Goal: Information Seeking & Learning: Compare options

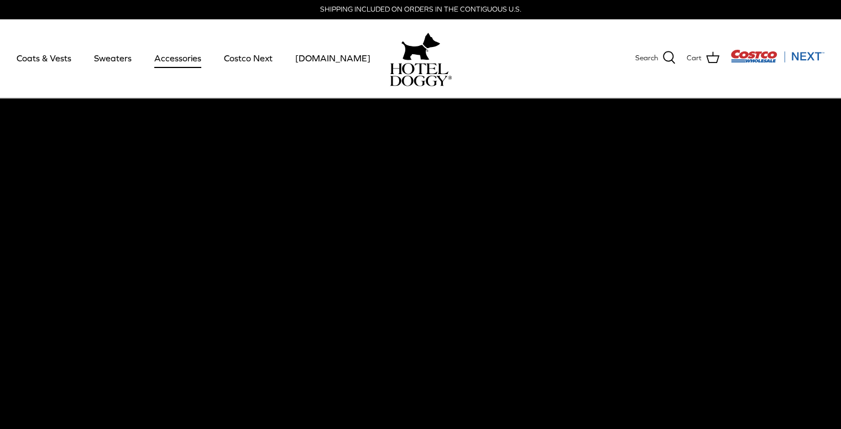
click at [164, 63] on link "Accessories" at bounding box center [177, 58] width 67 height 38
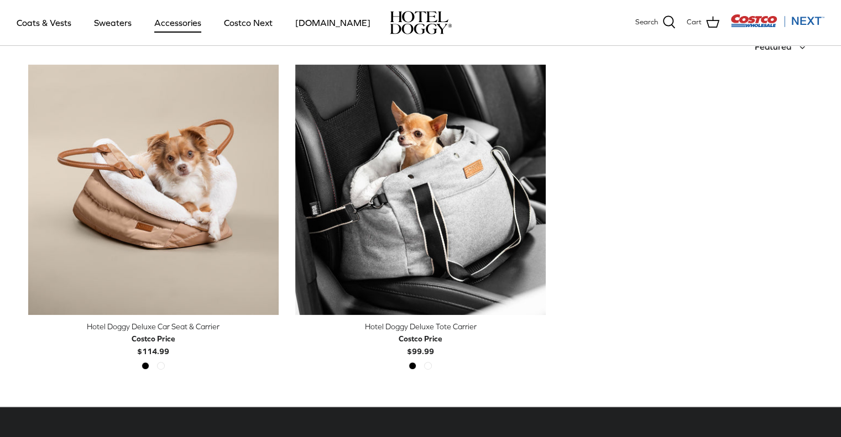
scroll to position [276, 0]
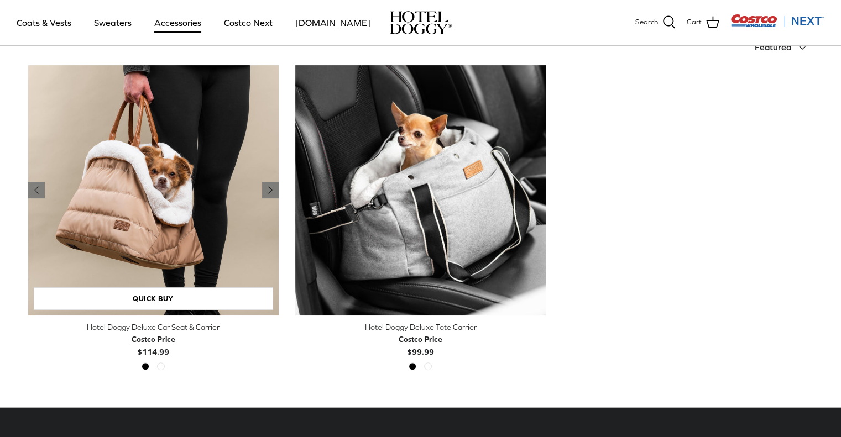
click at [144, 192] on img "Hotel Doggy Deluxe Car Seat & Carrier" at bounding box center [153, 190] width 250 height 250
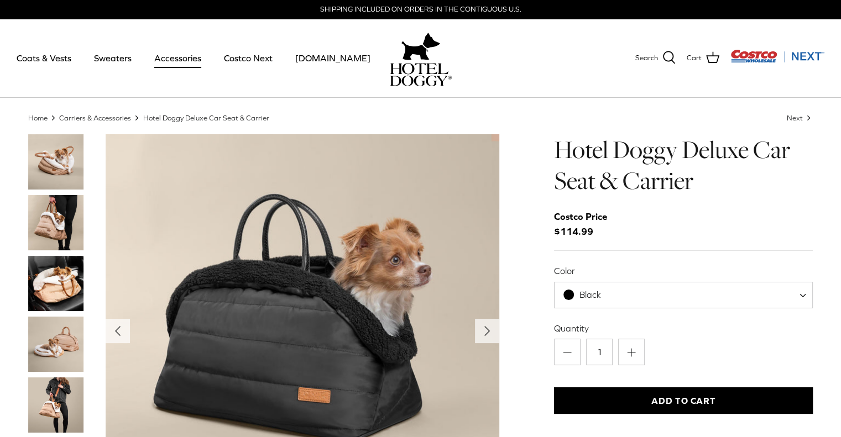
click at [56, 217] on img "Thumbnail Link" at bounding box center [55, 222] width 55 height 55
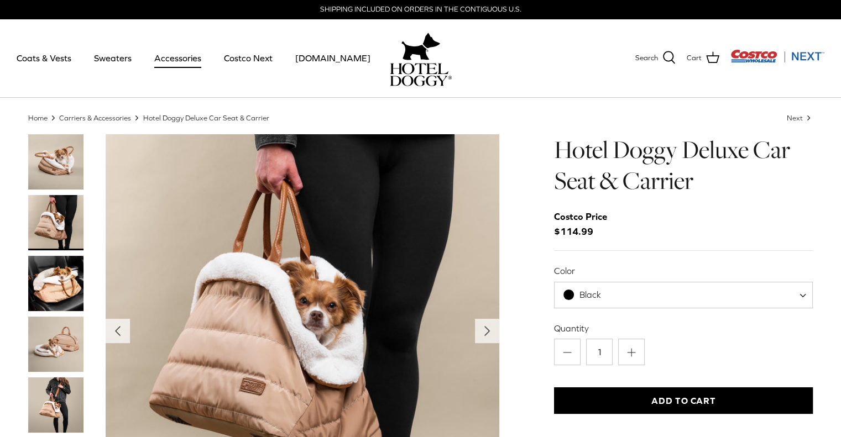
click at [59, 287] on img "Thumbnail Link" at bounding box center [55, 283] width 55 height 55
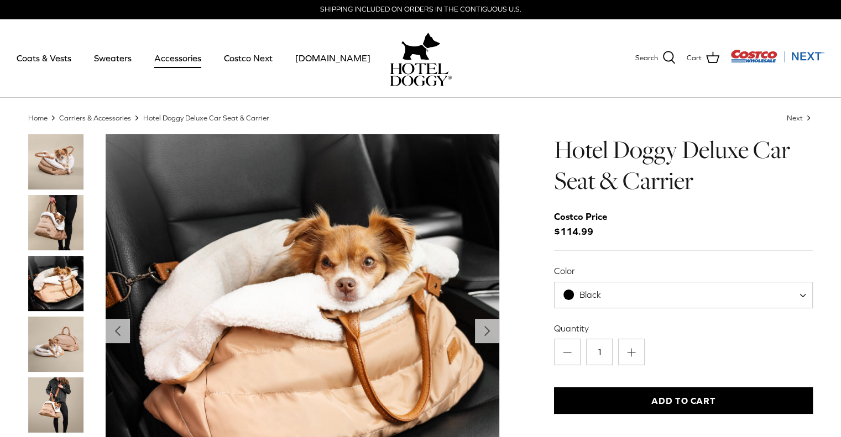
click at [55, 337] on img "Thumbnail Link" at bounding box center [55, 344] width 55 height 55
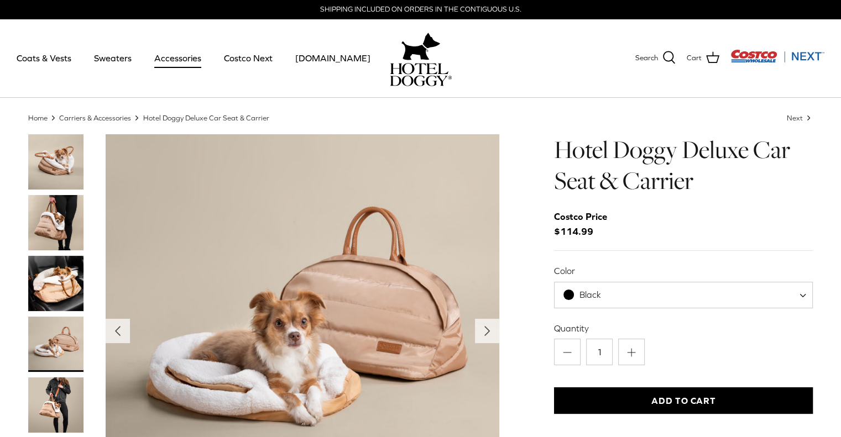
click at [55, 406] on img "Thumbnail Link" at bounding box center [55, 405] width 55 height 55
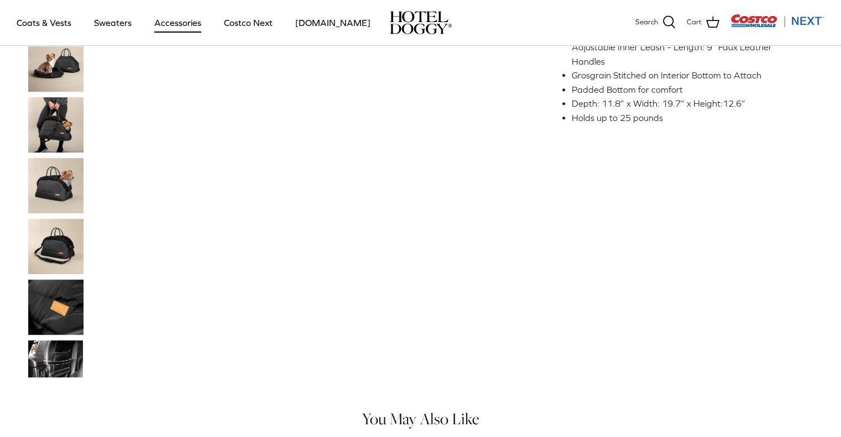
scroll to position [446, 0]
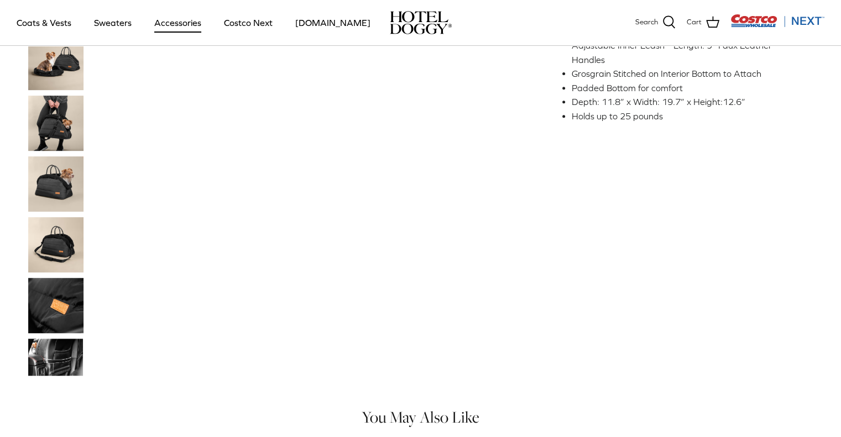
click at [57, 250] on img "Thumbnail Link" at bounding box center [55, 244] width 55 height 55
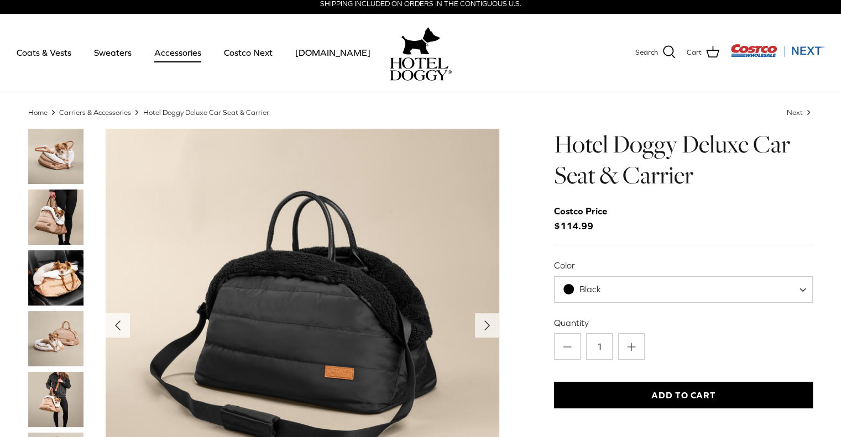
scroll to position [15, 0]
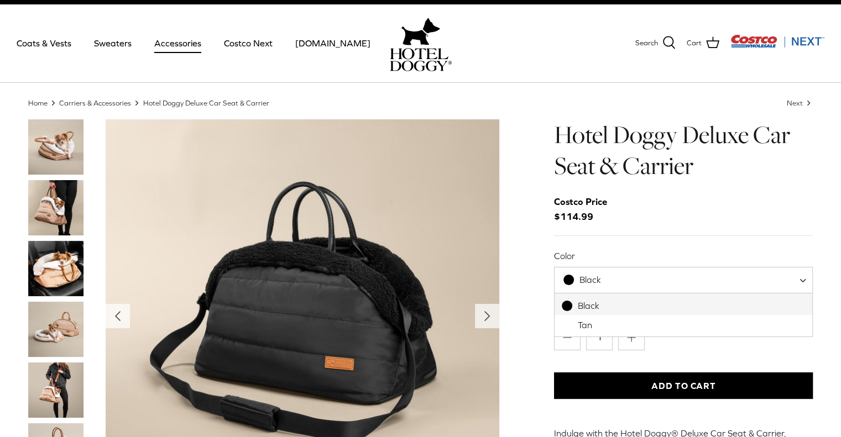
click at [761, 270] on span "Black" at bounding box center [683, 280] width 259 height 27
select select "Tan"
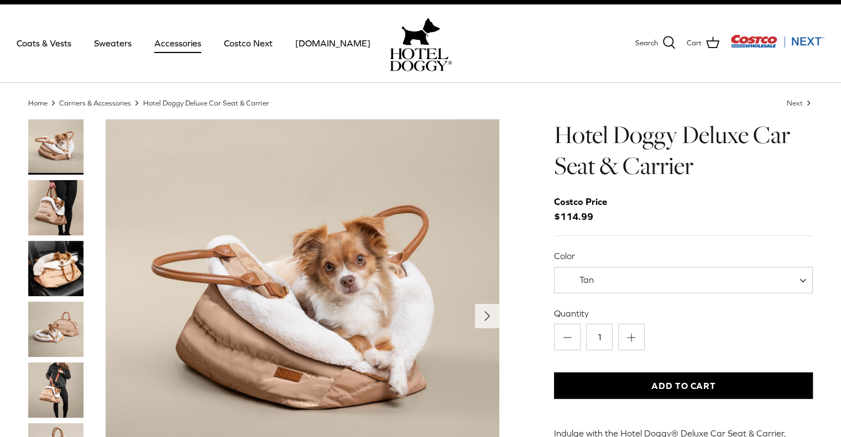
click at [182, 43] on link "Accessories" at bounding box center [177, 43] width 67 height 38
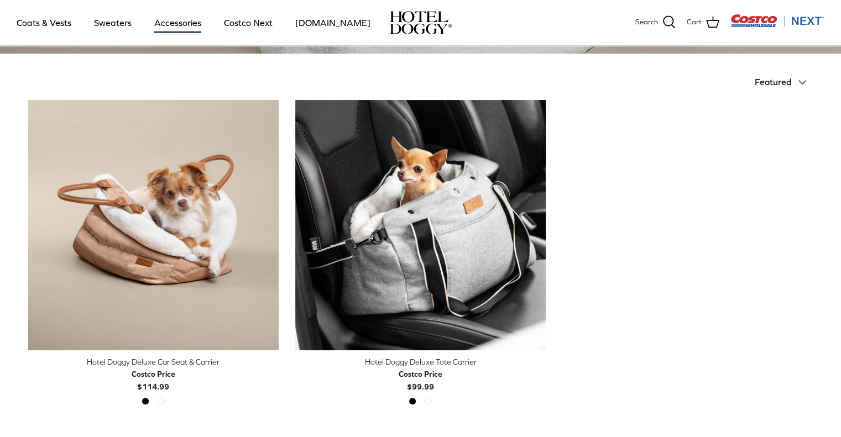
scroll to position [243, 0]
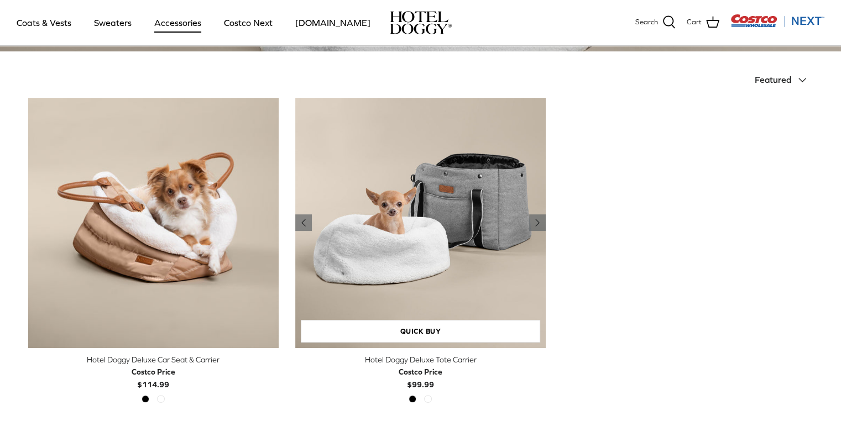
click at [420, 219] on img "Hotel Doggy Deluxe Tote Carrier" at bounding box center [420, 223] width 250 height 250
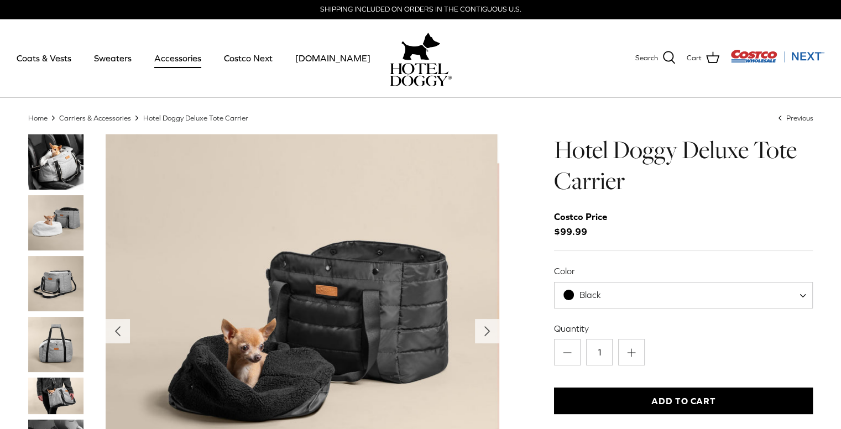
click at [54, 409] on img "Thumbnail Link" at bounding box center [55, 396] width 55 height 37
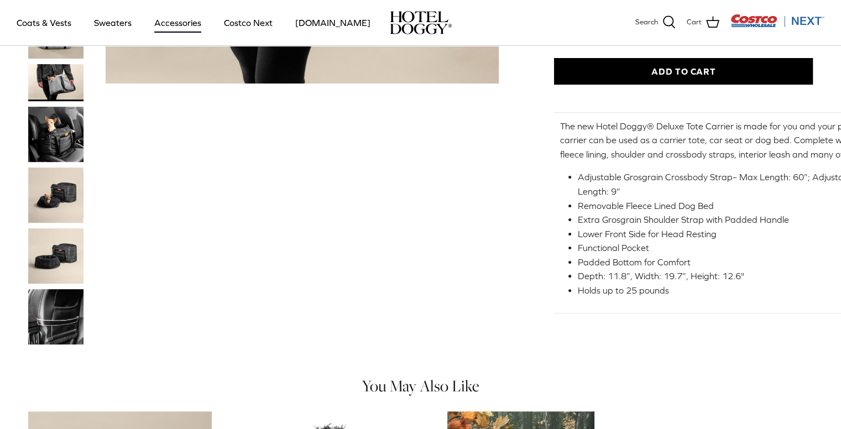
scroll to position [257, 0]
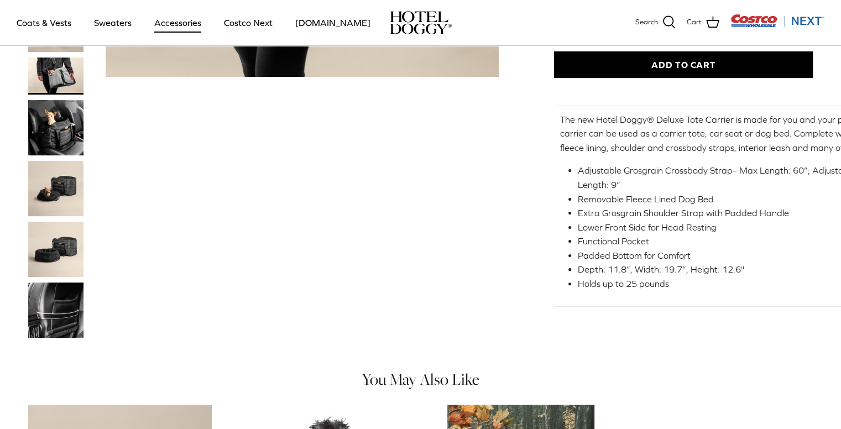
click at [49, 319] on img "Thumbnail Link" at bounding box center [55, 309] width 55 height 55
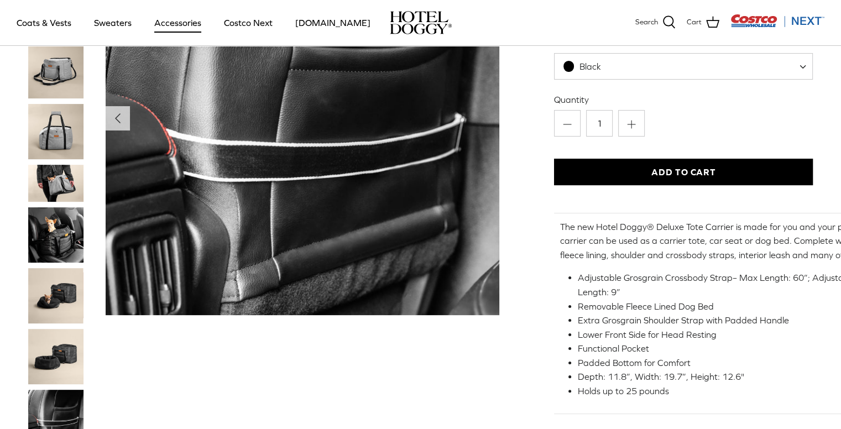
scroll to position [153, 0]
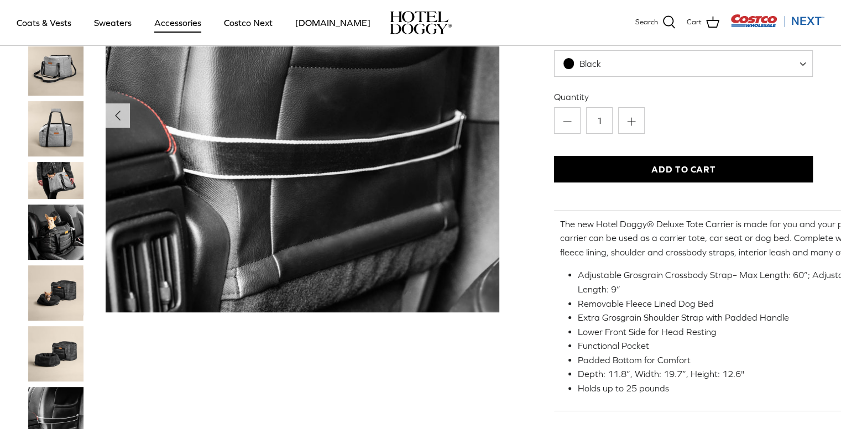
click at [59, 353] on img "Thumbnail Link" at bounding box center [55, 353] width 55 height 55
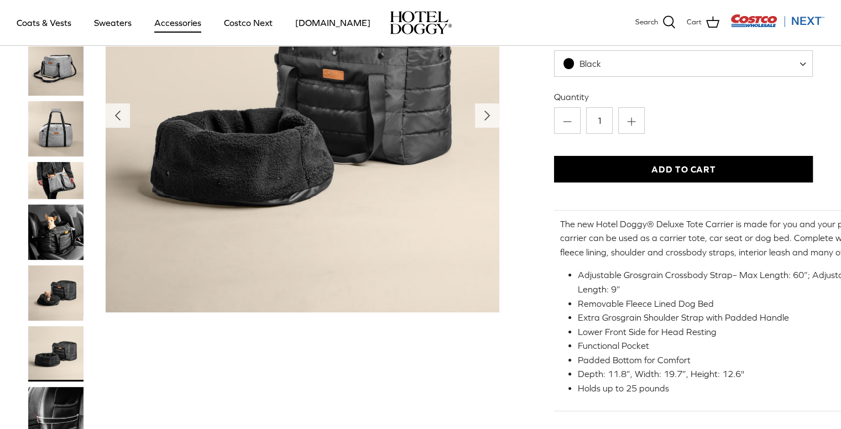
click at [48, 291] on img "Thumbnail Link" at bounding box center [55, 292] width 55 height 55
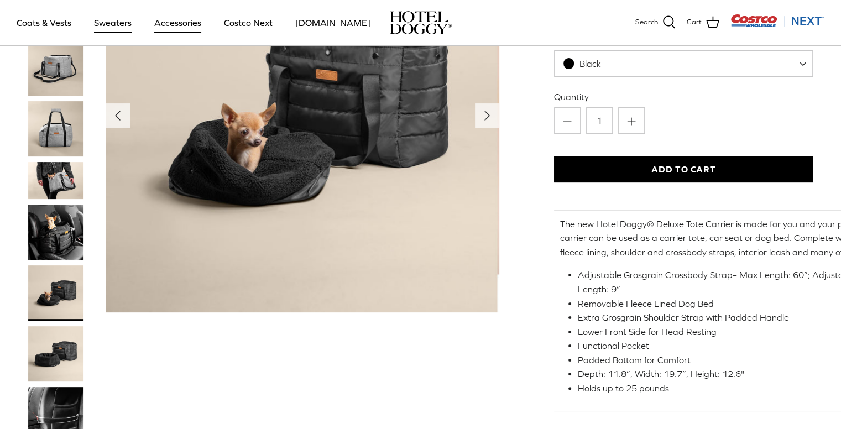
click at [111, 23] on link "Sweaters" at bounding box center [112, 23] width 57 height 38
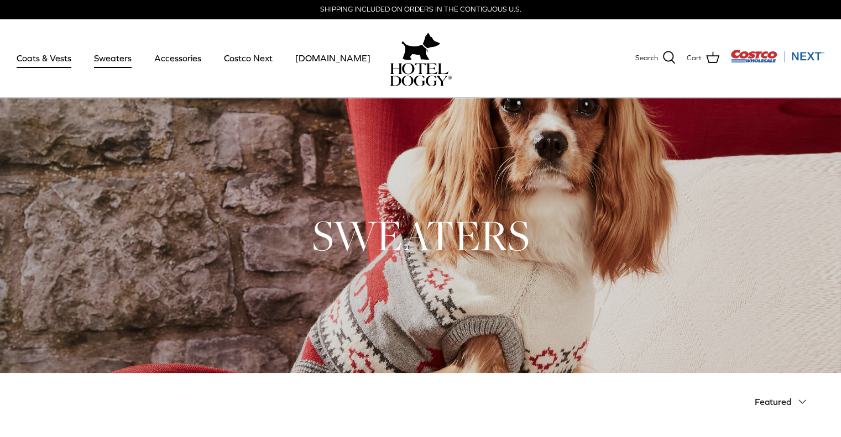
click at [39, 62] on link "Coats & Vests" at bounding box center [44, 58] width 75 height 38
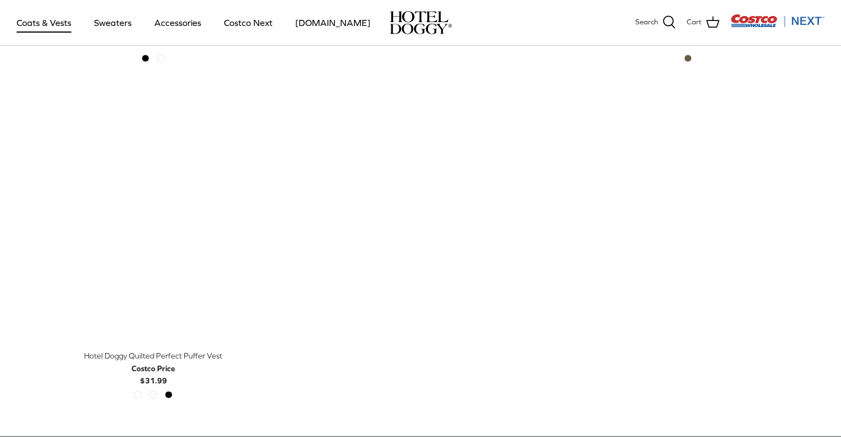
scroll to position [1946, 0]
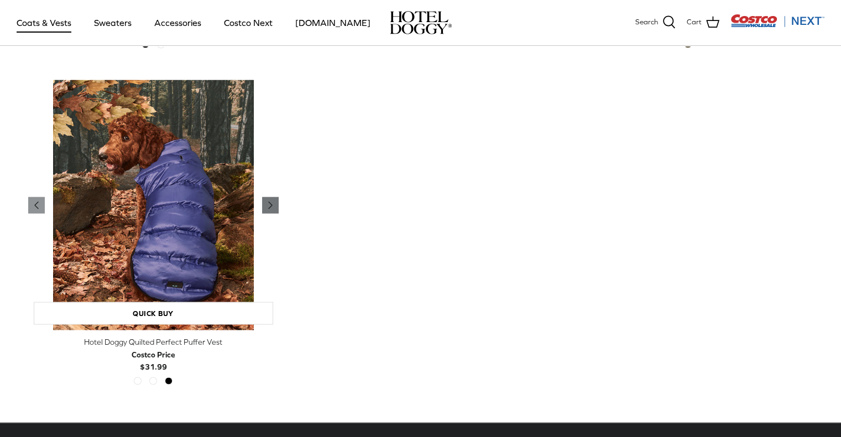
click at [270, 202] on polyline "Previous" at bounding box center [270, 205] width 3 height 7
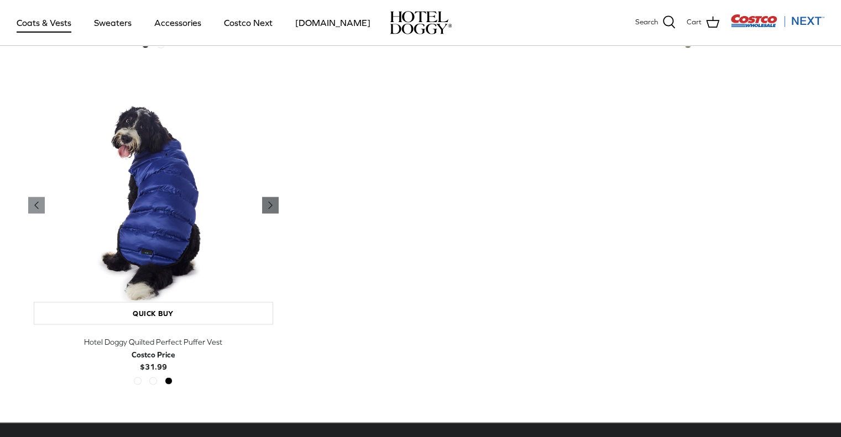
click at [270, 202] on polyline "Previous" at bounding box center [270, 205] width 3 height 7
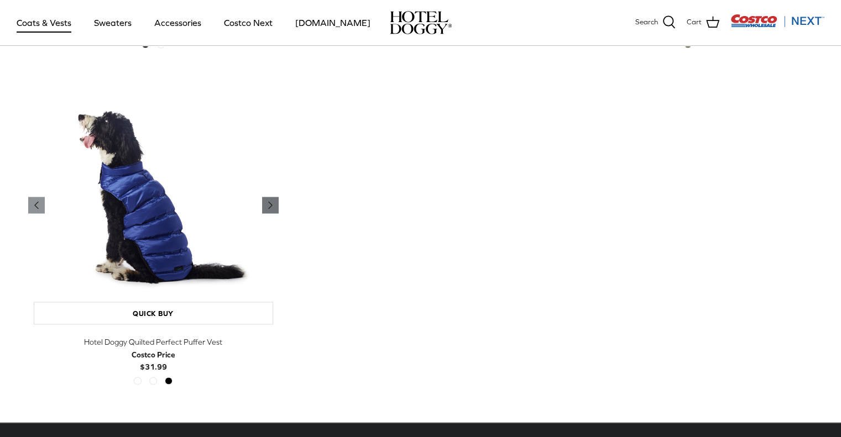
click at [270, 202] on polyline "Previous" at bounding box center [270, 205] width 3 height 7
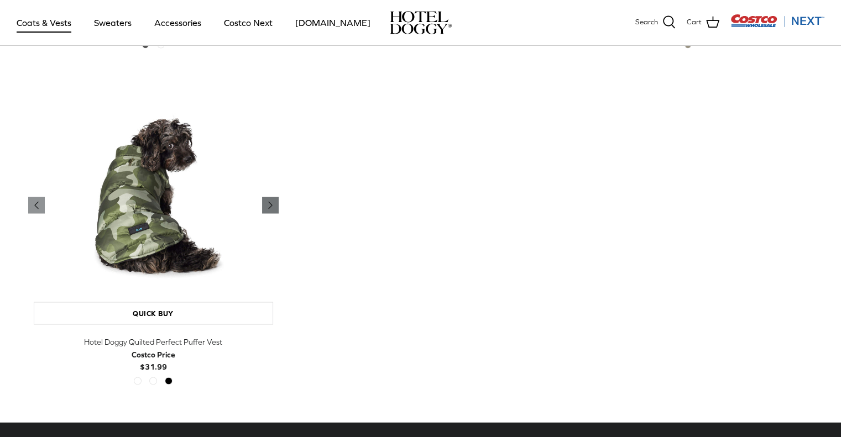
click at [270, 202] on polyline "Previous" at bounding box center [270, 205] width 3 height 7
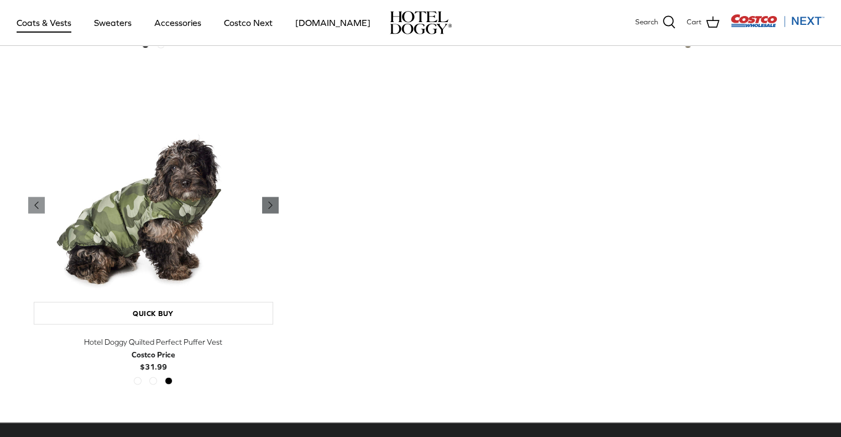
click at [270, 202] on polyline "Previous" at bounding box center [270, 205] width 3 height 7
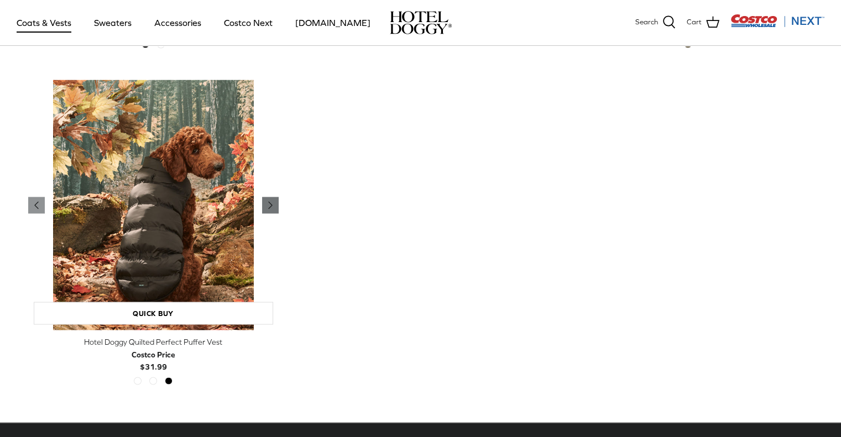
click at [270, 202] on polyline "Previous" at bounding box center [270, 205] width 3 height 7
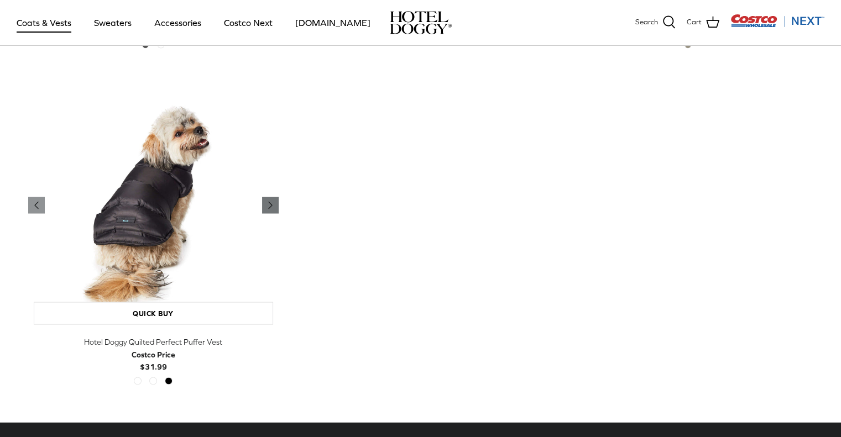
click at [270, 202] on polyline "Previous" at bounding box center [270, 205] width 3 height 7
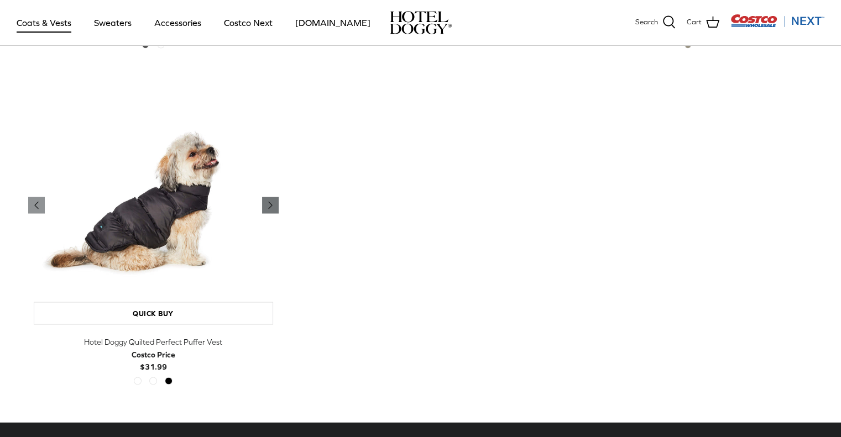
click at [270, 202] on polyline "Previous" at bounding box center [270, 205] width 3 height 7
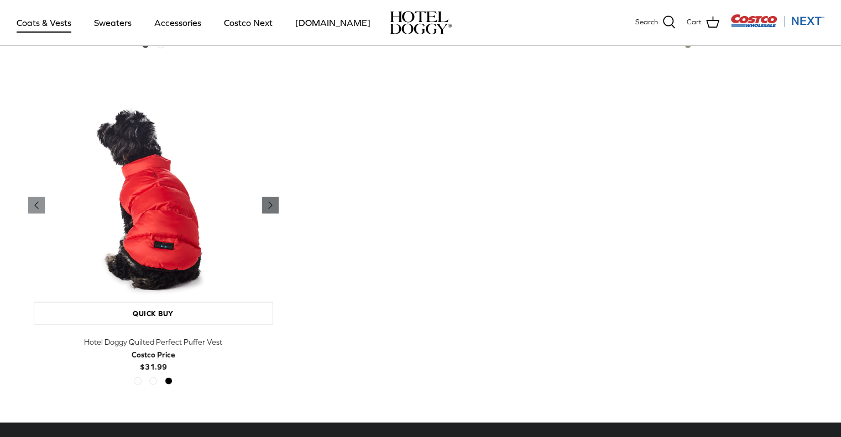
click at [270, 202] on polyline "Previous" at bounding box center [270, 205] width 3 height 7
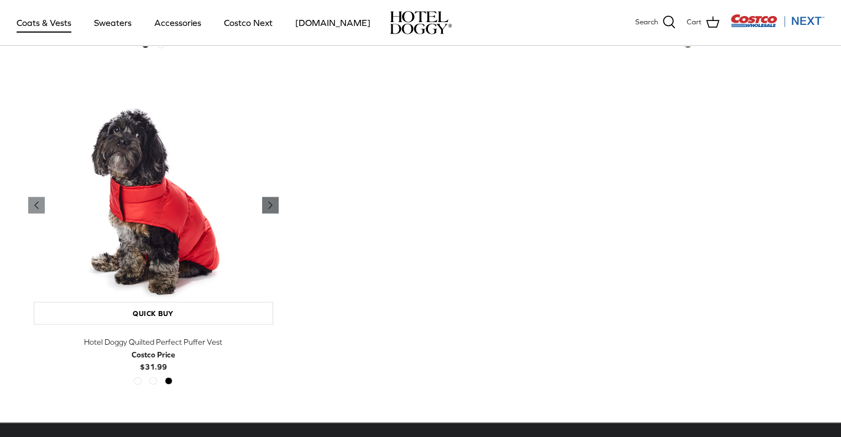
click at [270, 202] on polyline "Previous" at bounding box center [270, 205] width 3 height 7
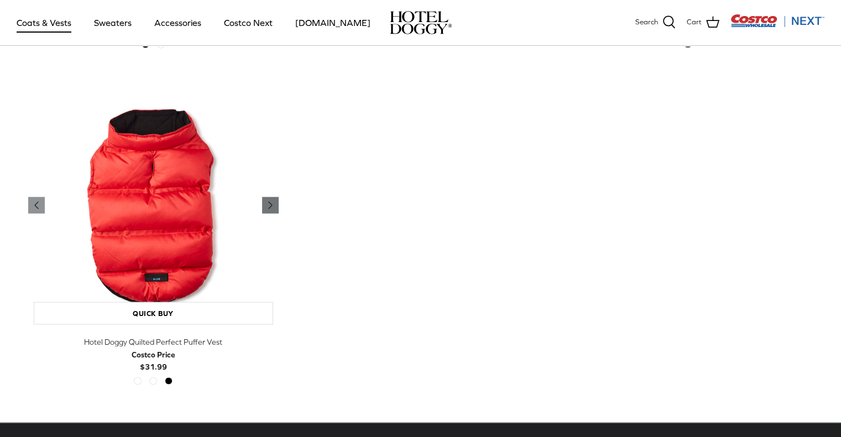
click at [270, 202] on polyline "Previous" at bounding box center [270, 205] width 3 height 7
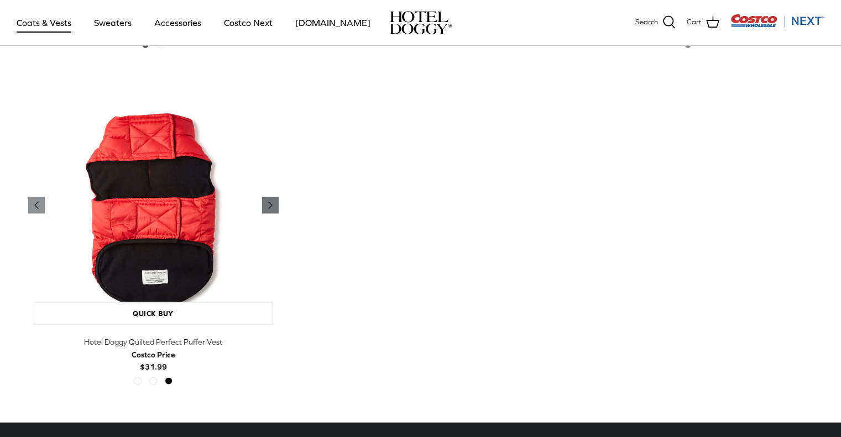
click at [270, 202] on polyline "Previous" at bounding box center [270, 205] width 3 height 7
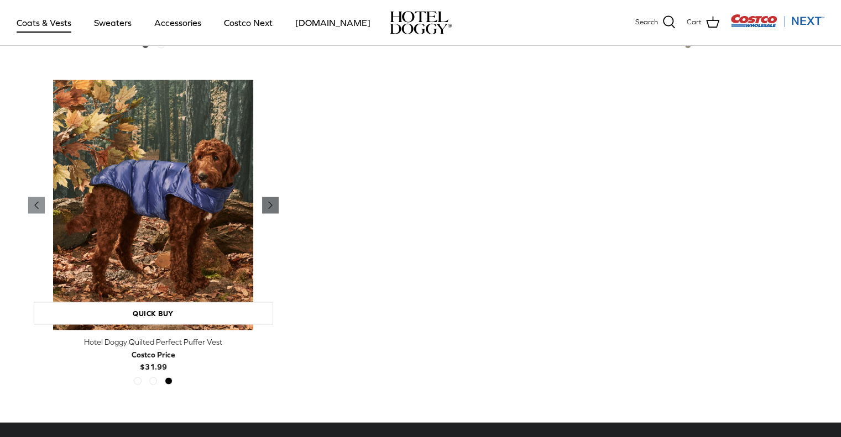
click at [270, 202] on polyline "Previous" at bounding box center [270, 205] width 3 height 7
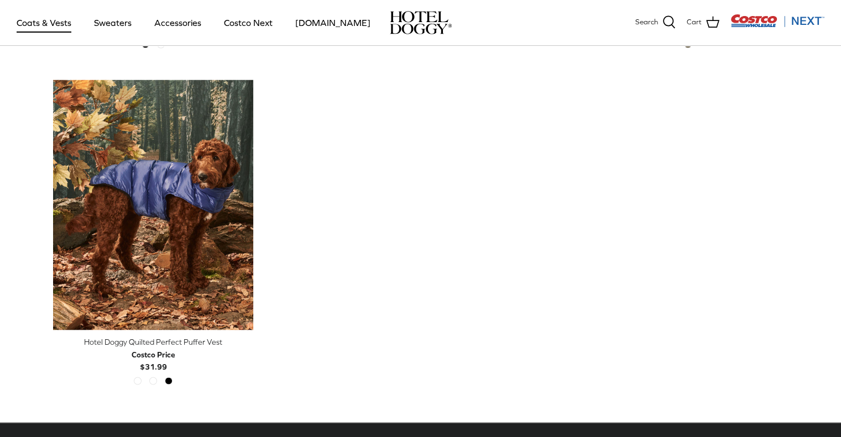
click at [813, 17] on img "Costco Next" at bounding box center [777, 21] width 94 height 14
